Goal: Task Accomplishment & Management: Use online tool/utility

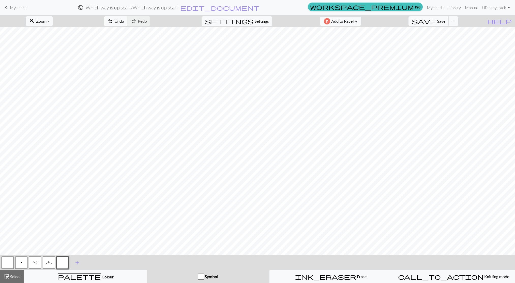
drag, startPoint x: 35, startPoint y: 265, endPoint x: 41, endPoint y: 259, distance: 8.8
click at [35, 265] on button "-" at bounding box center [35, 262] width 12 height 12
click at [21, 260] on span "p" at bounding box center [22, 262] width 2 height 4
click at [53, 263] on button "_" at bounding box center [49, 262] width 12 height 12
click at [446, 19] on span "Save" at bounding box center [441, 21] width 8 height 5
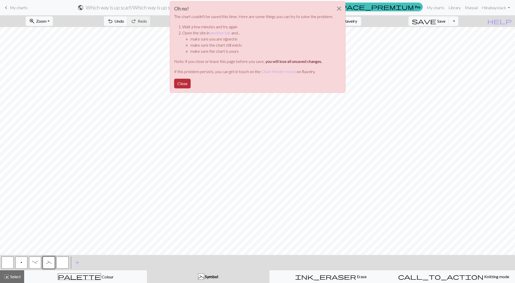
click at [185, 85] on button "Close" at bounding box center [182, 84] width 17 height 10
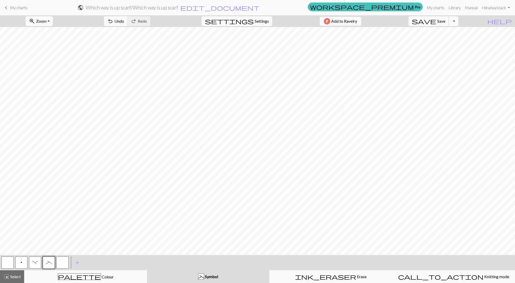
click at [446, 22] on span "Save" at bounding box center [441, 21] width 8 height 5
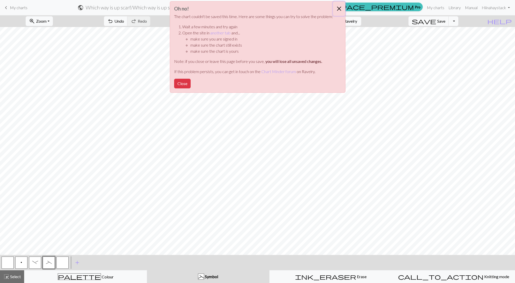
drag, startPoint x: 338, startPoint y: 8, endPoint x: 347, endPoint y: 11, distance: 9.5
click at [338, 8] on button "Close" at bounding box center [339, 9] width 12 height 14
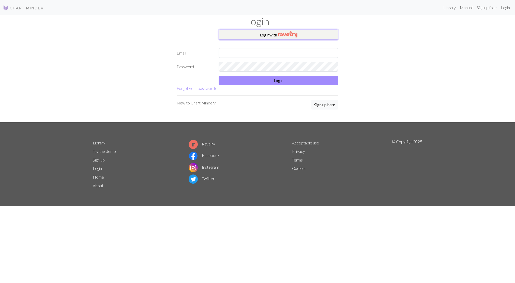
click at [331, 37] on button "Login with" at bounding box center [279, 35] width 120 height 10
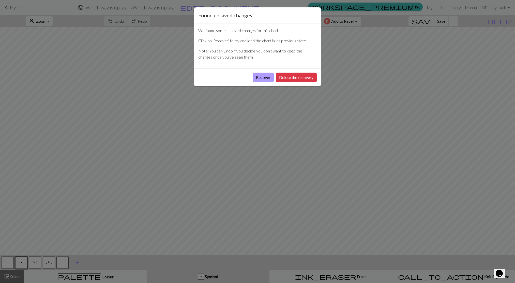
click at [261, 75] on button "Recover" at bounding box center [263, 77] width 21 height 10
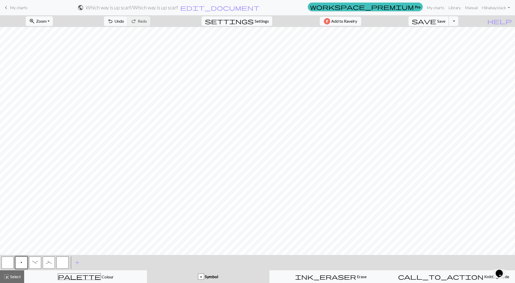
click at [446, 21] on span "Save" at bounding box center [441, 21] width 8 height 5
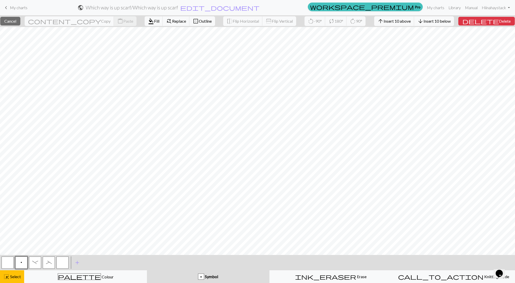
click at [158, 276] on div "p Symbol" at bounding box center [208, 276] width 116 height 6
click at [206, 278] on span "Symbol" at bounding box center [211, 276] width 14 height 5
click at [16, 23] on span "Cancel" at bounding box center [10, 21] width 12 height 5
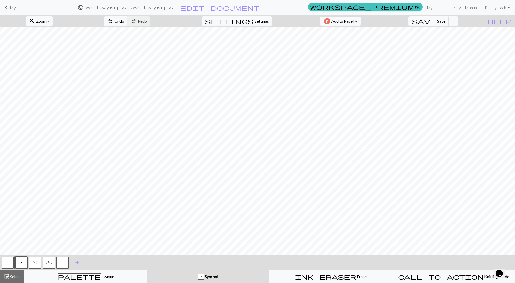
drag, startPoint x: 60, startPoint y: 262, endPoint x: 67, endPoint y: 260, distance: 7.8
click at [60, 262] on button "button" at bounding box center [62, 262] width 12 height 12
drag, startPoint x: 20, startPoint y: 260, endPoint x: 32, endPoint y: 255, distance: 13.1
click at [21, 260] on button "p" at bounding box center [21, 262] width 12 height 12
drag, startPoint x: 60, startPoint y: 264, endPoint x: 66, endPoint y: 258, distance: 8.1
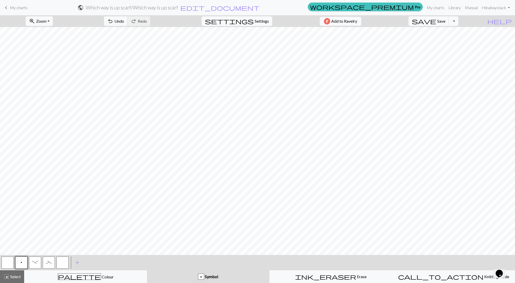
click at [61, 263] on button "button" at bounding box center [62, 262] width 12 height 12
click at [21, 260] on span "p" at bounding box center [22, 262] width 2 height 4
click at [63, 262] on button "button" at bounding box center [62, 262] width 12 height 12
drag, startPoint x: 22, startPoint y: 262, endPoint x: 24, endPoint y: 258, distance: 4.6
click at [22, 262] on span "p" at bounding box center [22, 262] width 2 height 4
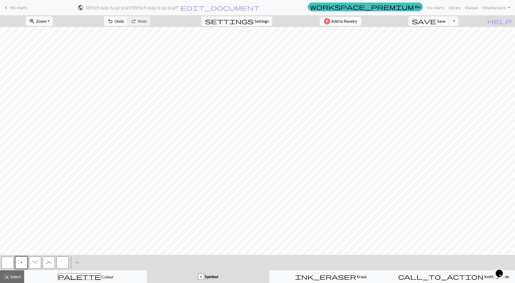
drag, startPoint x: 61, startPoint y: 262, endPoint x: 64, endPoint y: 258, distance: 5.5
click at [61, 261] on button "button" at bounding box center [62, 262] width 12 height 12
click at [21, 260] on span "p" at bounding box center [22, 262] width 2 height 4
drag, startPoint x: 62, startPoint y: 264, endPoint x: 64, endPoint y: 256, distance: 7.7
click at [62, 264] on button "button" at bounding box center [62, 262] width 12 height 12
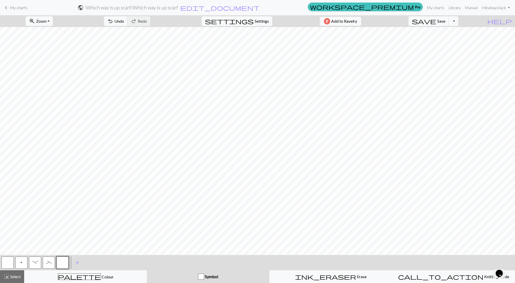
drag, startPoint x: 23, startPoint y: 260, endPoint x: 26, endPoint y: 257, distance: 4.0
click at [23, 260] on button "p" at bounding box center [21, 262] width 12 height 12
drag, startPoint x: 64, startPoint y: 262, endPoint x: 66, endPoint y: 256, distance: 6.2
click at [64, 262] on button "button" at bounding box center [62, 262] width 12 height 12
click at [23, 261] on button "p" at bounding box center [21, 262] width 12 height 12
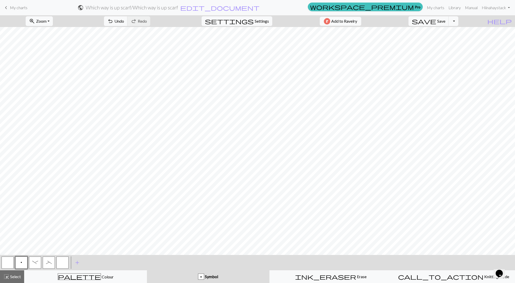
click at [61, 262] on button "button" at bounding box center [62, 262] width 12 height 12
drag, startPoint x: 18, startPoint y: 267, endPoint x: 28, endPoint y: 259, distance: 13.2
click at [18, 267] on button "p" at bounding box center [21, 262] width 12 height 12
click at [64, 262] on button "button" at bounding box center [62, 262] width 12 height 12
click at [25, 263] on button "p" at bounding box center [21, 262] width 12 height 12
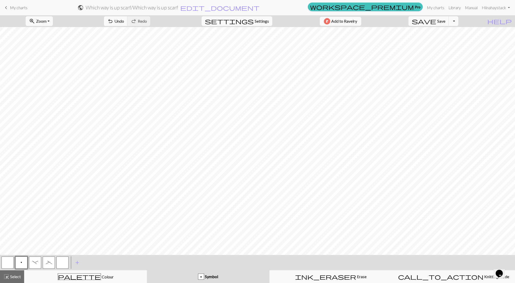
click at [64, 258] on button "button" at bounding box center [62, 262] width 12 height 12
click at [28, 261] on div "p" at bounding box center [21, 262] width 14 height 14
click at [23, 261] on button "p" at bounding box center [21, 262] width 12 height 12
click at [60, 260] on button "button" at bounding box center [62, 262] width 12 height 12
drag, startPoint x: 21, startPoint y: 261, endPoint x: 24, endPoint y: 260, distance: 3.2
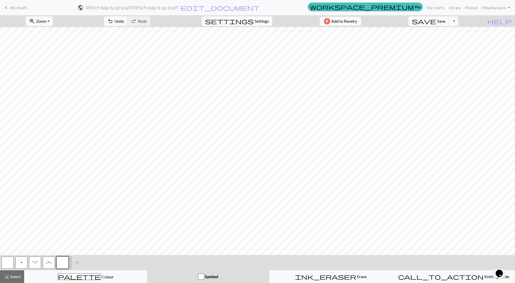
click at [21, 261] on span "p" at bounding box center [22, 262] width 2 height 4
click at [60, 262] on button "button" at bounding box center [62, 262] width 12 height 12
drag, startPoint x: 21, startPoint y: 260, endPoint x: 24, endPoint y: 257, distance: 3.8
click at [21, 260] on span "p" at bounding box center [22, 262] width 2 height 4
click at [66, 263] on button "button" at bounding box center [62, 262] width 12 height 12
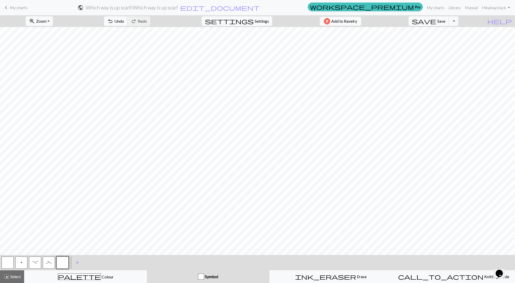
click at [22, 260] on button "p" at bounding box center [21, 262] width 12 height 12
click at [60, 261] on button "button" at bounding box center [62, 262] width 12 height 12
drag, startPoint x: 25, startPoint y: 259, endPoint x: 36, endPoint y: 255, distance: 12.2
click at [25, 259] on button "p" at bounding box center [21, 262] width 12 height 12
drag, startPoint x: 62, startPoint y: 261, endPoint x: 83, endPoint y: 256, distance: 21.4
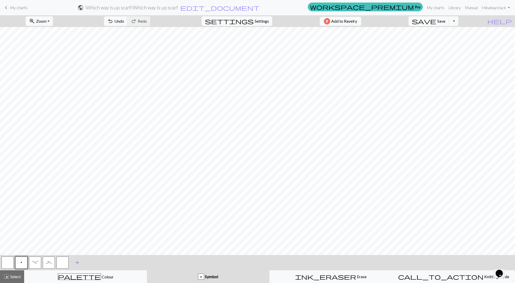
click at [63, 261] on button "button" at bounding box center [62, 262] width 12 height 12
drag, startPoint x: 20, startPoint y: 261, endPoint x: 45, endPoint y: 255, distance: 26.0
click at [21, 261] on button "p" at bounding box center [21, 262] width 12 height 12
click at [58, 257] on button "button" at bounding box center [62, 262] width 12 height 12
click at [21, 260] on span "p" at bounding box center [22, 262] width 2 height 4
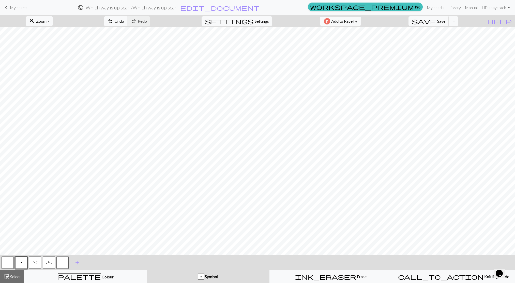
drag, startPoint x: 60, startPoint y: 262, endPoint x: 62, endPoint y: 261, distance: 2.6
click at [61, 262] on button "button" at bounding box center [62, 262] width 12 height 12
click at [19, 266] on button "p" at bounding box center [21, 262] width 12 height 12
drag, startPoint x: 59, startPoint y: 262, endPoint x: 68, endPoint y: 258, distance: 9.9
click at [59, 262] on button "button" at bounding box center [62, 262] width 12 height 12
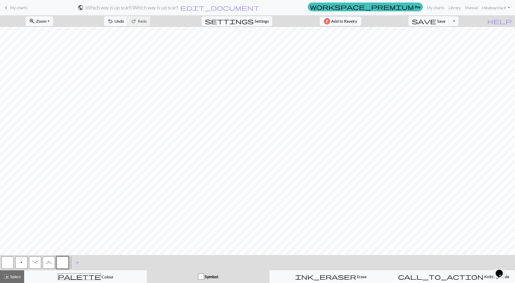
drag, startPoint x: 24, startPoint y: 263, endPoint x: 33, endPoint y: 257, distance: 10.1
click at [24, 263] on button "p" at bounding box center [21, 262] width 12 height 12
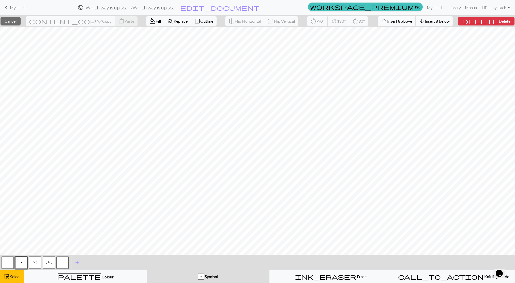
click at [411, 23] on button "arrow_upward Insert 8 above" at bounding box center [397, 21] width 38 height 10
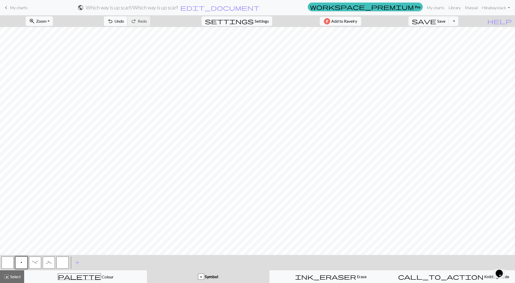
click at [128, 24] on button "undo Undo Undo" at bounding box center [116, 21] width 24 height 10
click at [124, 19] on span "Undo" at bounding box center [119, 21] width 10 height 5
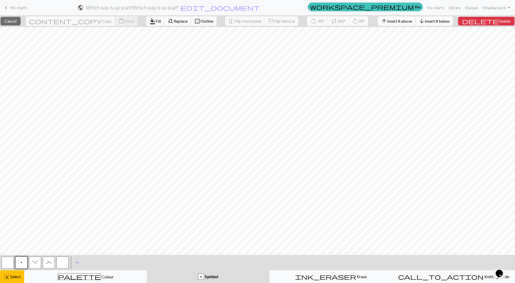
click at [406, 23] on span "Insert 8 above" at bounding box center [399, 21] width 25 height 5
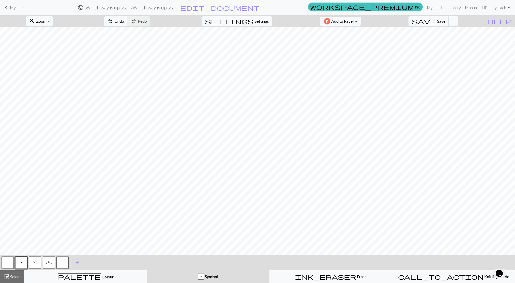
click at [20, 259] on button "p" at bounding box center [21, 262] width 12 height 12
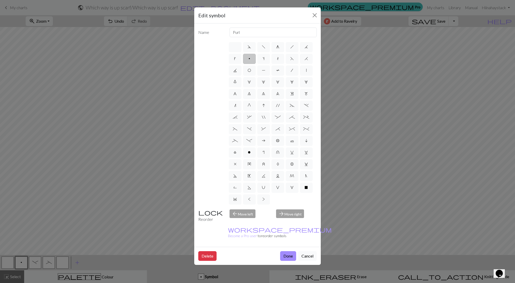
click at [310, 251] on button "Cancel" at bounding box center [307, 256] width 19 height 10
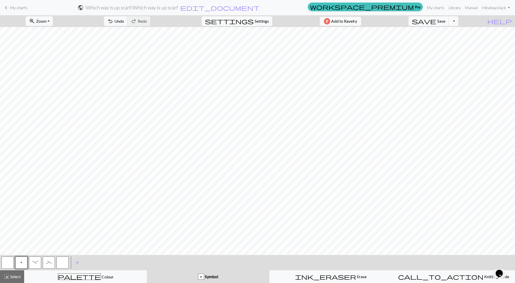
drag, startPoint x: 64, startPoint y: 260, endPoint x: 66, endPoint y: 258, distance: 3.5
click at [64, 260] on button "button" at bounding box center [62, 262] width 12 height 12
click at [21, 263] on span "p" at bounding box center [22, 262] width 2 height 4
drag, startPoint x: 61, startPoint y: 262, endPoint x: 72, endPoint y: 257, distance: 12.1
click at [63, 261] on button "button" at bounding box center [62, 262] width 12 height 12
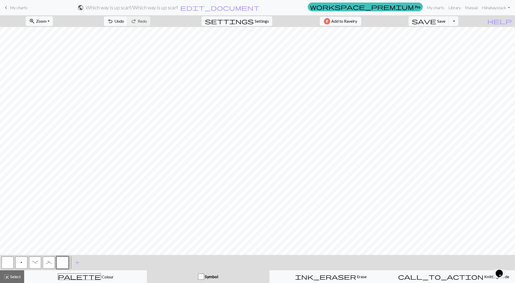
drag, startPoint x: 20, startPoint y: 265, endPoint x: 37, endPoint y: 260, distance: 18.0
click at [20, 265] on button "p" at bounding box center [21, 262] width 12 height 12
drag, startPoint x: 61, startPoint y: 260, endPoint x: 69, endPoint y: 258, distance: 8.7
click at [61, 260] on button "button" at bounding box center [62, 262] width 12 height 12
click at [21, 260] on span "p" at bounding box center [22, 262] width 2 height 4
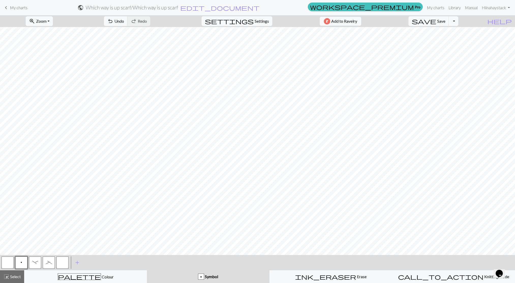
click at [65, 263] on button "button" at bounding box center [62, 262] width 12 height 12
drag, startPoint x: 26, startPoint y: 259, endPoint x: 32, endPoint y: 256, distance: 6.6
click at [26, 259] on button "p" at bounding box center [21, 262] width 12 height 12
drag, startPoint x: 66, startPoint y: 266, endPoint x: 71, endPoint y: 259, distance: 8.8
click at [66, 266] on button "button" at bounding box center [62, 262] width 12 height 12
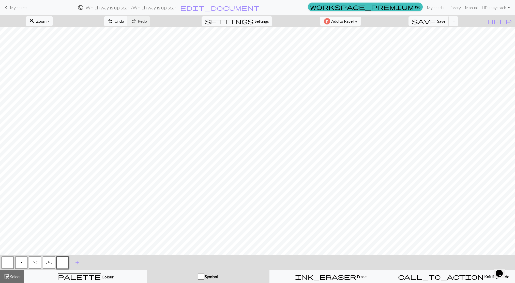
drag, startPoint x: 23, startPoint y: 261, endPoint x: 35, endPoint y: 259, distance: 12.8
click at [23, 261] on button "p" at bounding box center [21, 262] width 12 height 12
click at [63, 261] on button "button" at bounding box center [62, 262] width 12 height 12
drag, startPoint x: 18, startPoint y: 260, endPoint x: 30, endPoint y: 255, distance: 13.6
click at [18, 260] on button "p" at bounding box center [21, 262] width 12 height 12
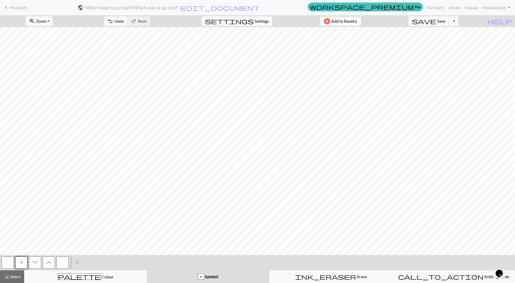
click at [63, 261] on button "button" at bounding box center [62, 262] width 12 height 12
click at [27, 263] on button "p" at bounding box center [21, 262] width 12 height 12
click at [65, 260] on button "button" at bounding box center [62, 262] width 12 height 12
drag, startPoint x: 17, startPoint y: 258, endPoint x: 19, endPoint y: 256, distance: 2.7
click at [18, 258] on button "p" at bounding box center [21, 262] width 12 height 12
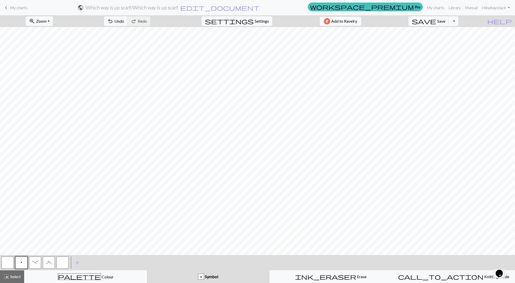
click at [60, 261] on button "button" at bounding box center [62, 262] width 12 height 12
drag, startPoint x: 18, startPoint y: 260, endPoint x: 26, endPoint y: 255, distance: 9.9
click at [18, 260] on button "p" at bounding box center [21, 262] width 12 height 12
drag, startPoint x: 60, startPoint y: 260, endPoint x: 70, endPoint y: 255, distance: 11.5
click at [61, 260] on button "button" at bounding box center [62, 262] width 12 height 12
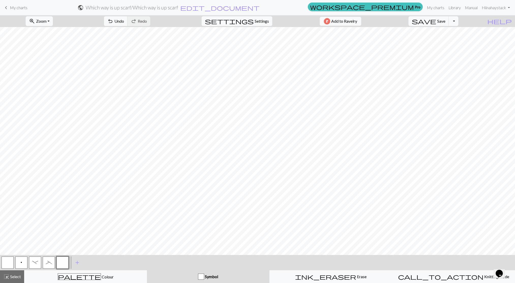
click at [17, 262] on button "p" at bounding box center [21, 262] width 12 height 12
drag, startPoint x: 65, startPoint y: 263, endPoint x: 74, endPoint y: 255, distance: 12.3
click at [65, 262] on button "button" at bounding box center [62, 262] width 12 height 12
drag, startPoint x: 21, startPoint y: 260, endPoint x: 27, endPoint y: 258, distance: 5.8
click at [22, 260] on span "p" at bounding box center [22, 262] width 2 height 4
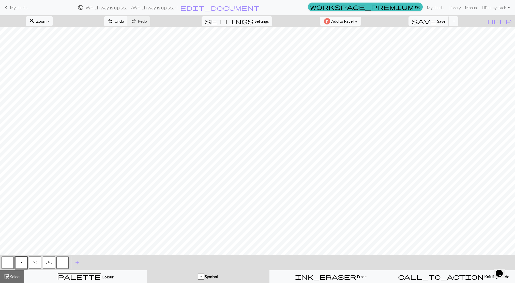
drag, startPoint x: 60, startPoint y: 262, endPoint x: 68, endPoint y: 256, distance: 9.6
click at [61, 262] on button "button" at bounding box center [62, 262] width 12 height 12
drag, startPoint x: 23, startPoint y: 262, endPoint x: 28, endPoint y: 258, distance: 7.2
click at [23, 262] on button "p" at bounding box center [21, 262] width 12 height 12
